Goal: Transaction & Acquisition: Download file/media

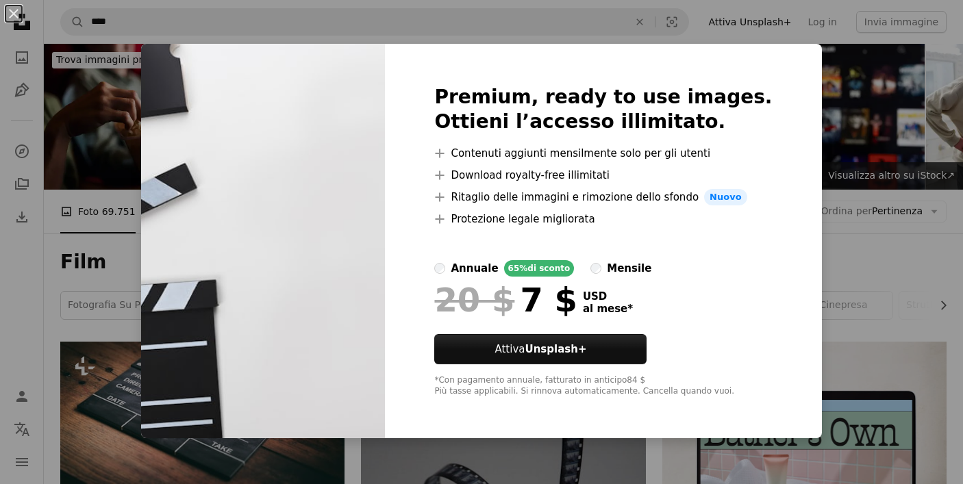
scroll to position [1321, 0]
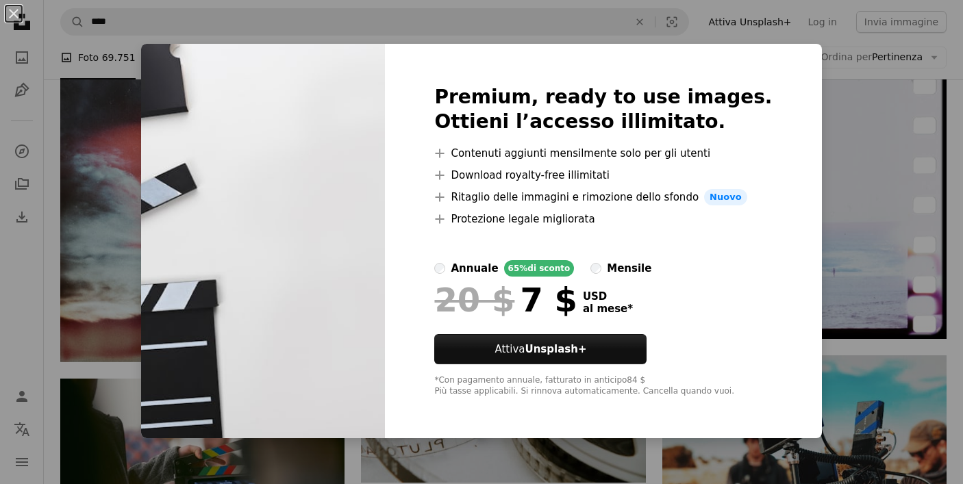
click at [385, 53] on img at bounding box center [263, 241] width 244 height 394
click at [612, 22] on div "An X shape Premium, ready to use images. Ottieni l’accesso illimitato. A plus s…" at bounding box center [481, 242] width 963 height 484
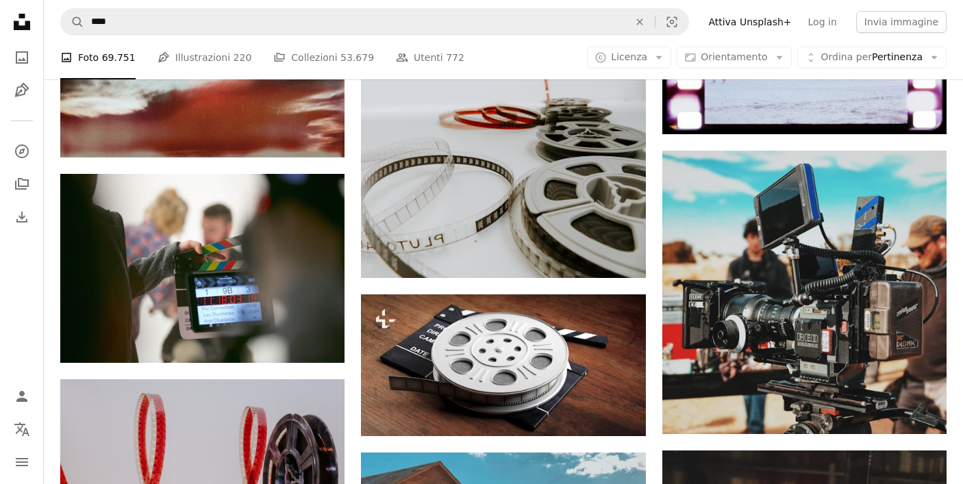
scroll to position [1531, 0]
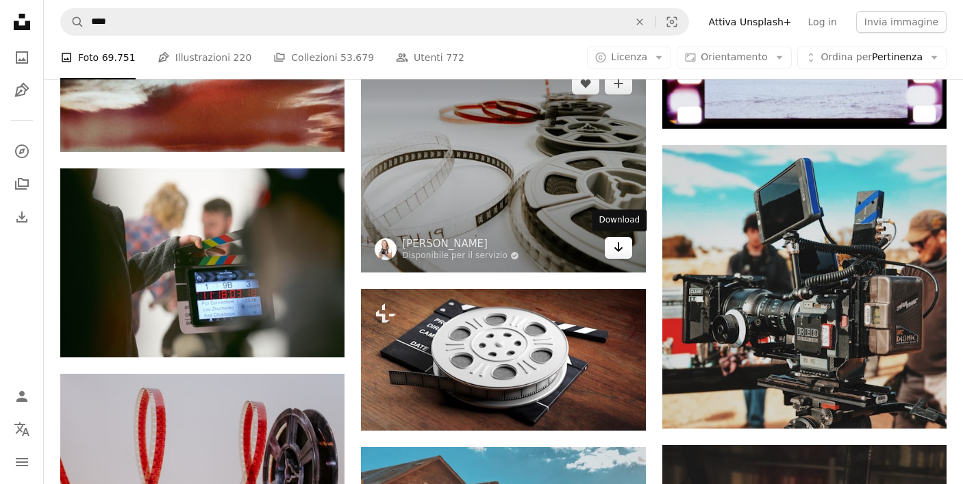
click at [608, 253] on link "Arrow pointing down" at bounding box center [618, 248] width 27 height 22
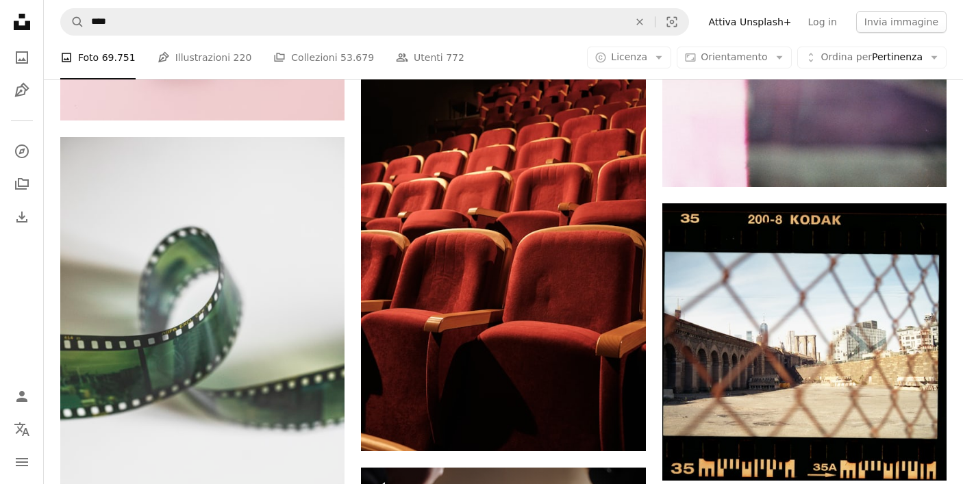
scroll to position [7348, 0]
